Goal: Transaction & Acquisition: Purchase product/service

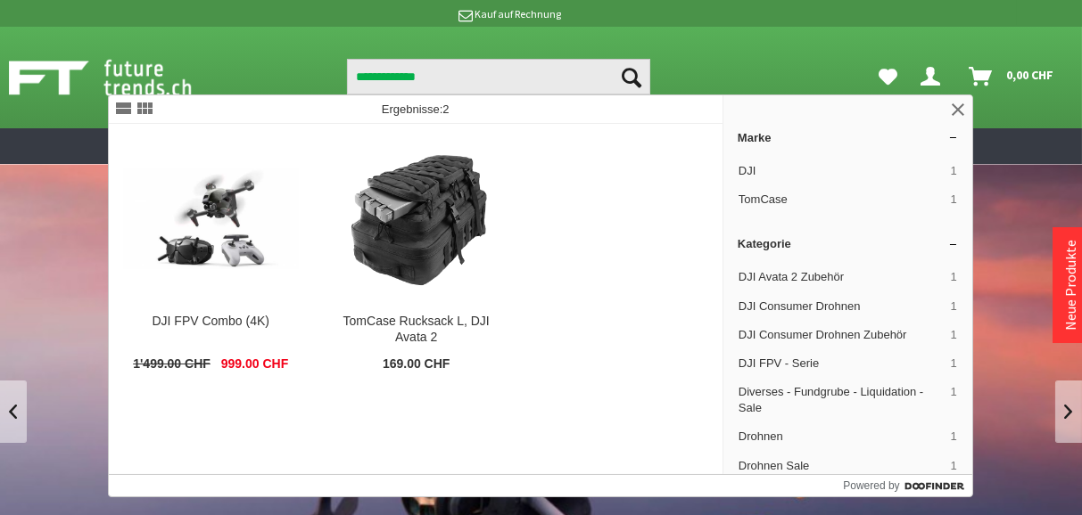
type input "**********"
drag, startPoint x: 635, startPoint y: 77, endPoint x: 626, endPoint y: 82, distance: 10.4
click at [635, 77] on icon "Suchen" at bounding box center [631, 78] width 20 height 20
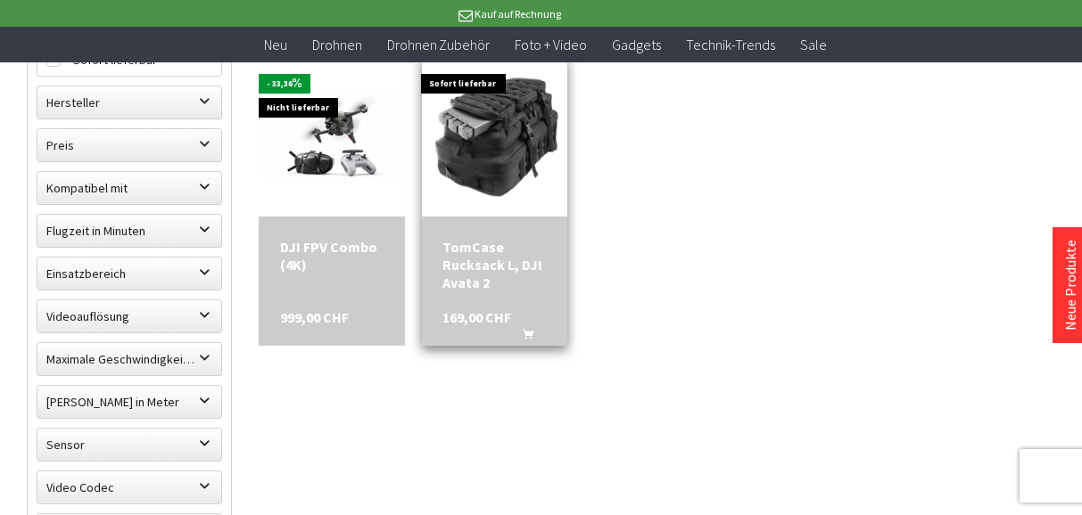
scroll to position [274, 0]
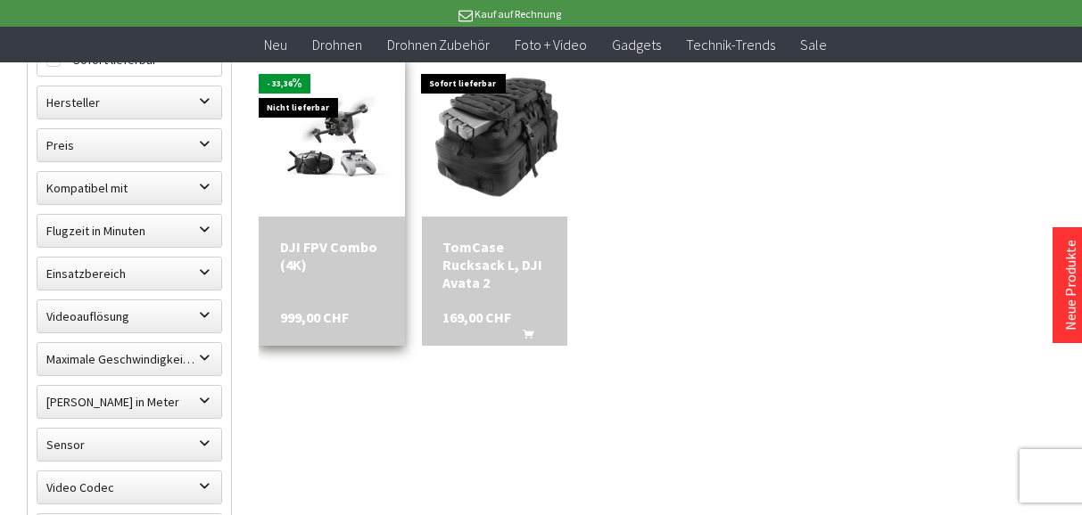
click at [327, 155] on img at bounding box center [332, 136] width 146 height 82
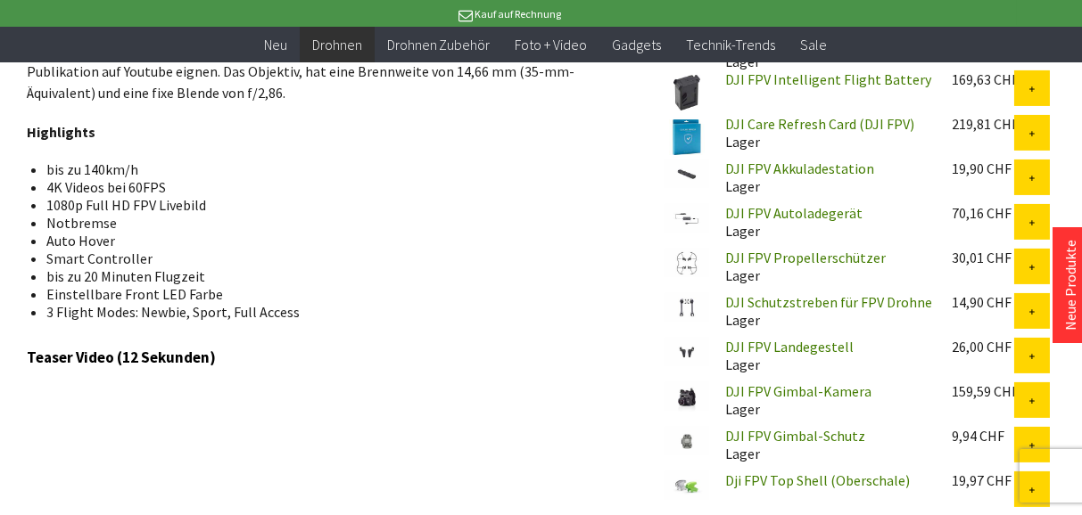
scroll to position [754, 0]
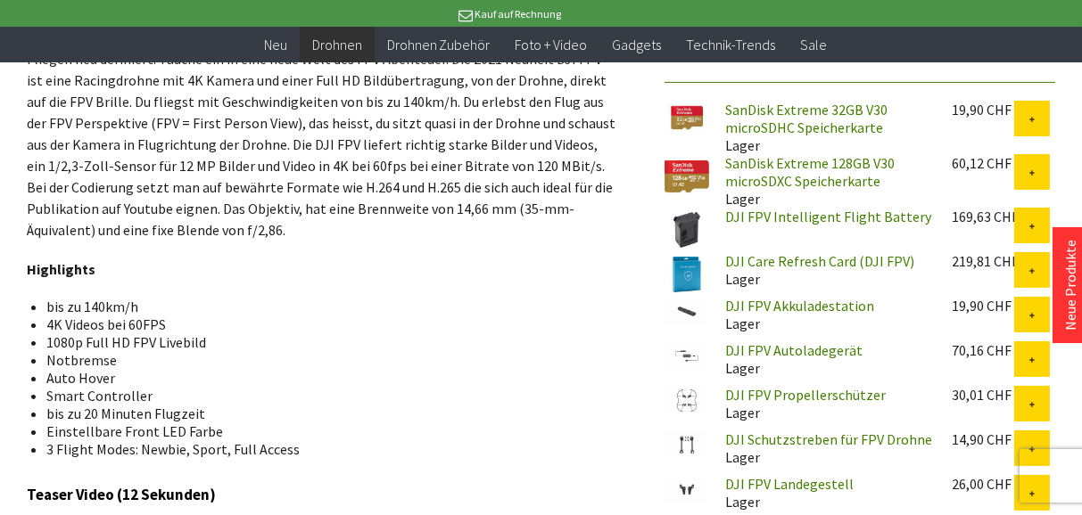
click at [691, 222] on img at bounding box center [686, 230] width 45 height 45
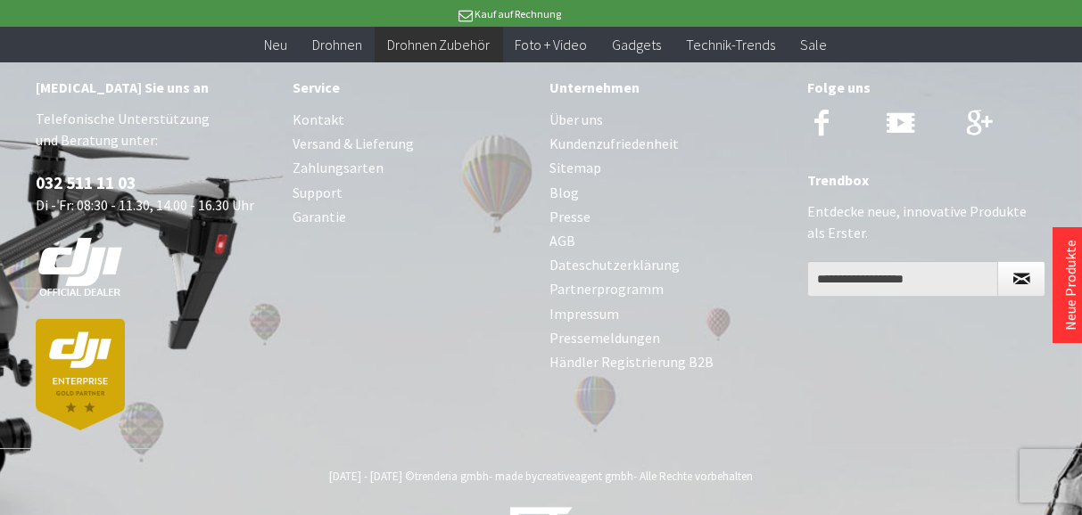
scroll to position [995, 0]
